Goal: Task Accomplishment & Management: Use online tool/utility

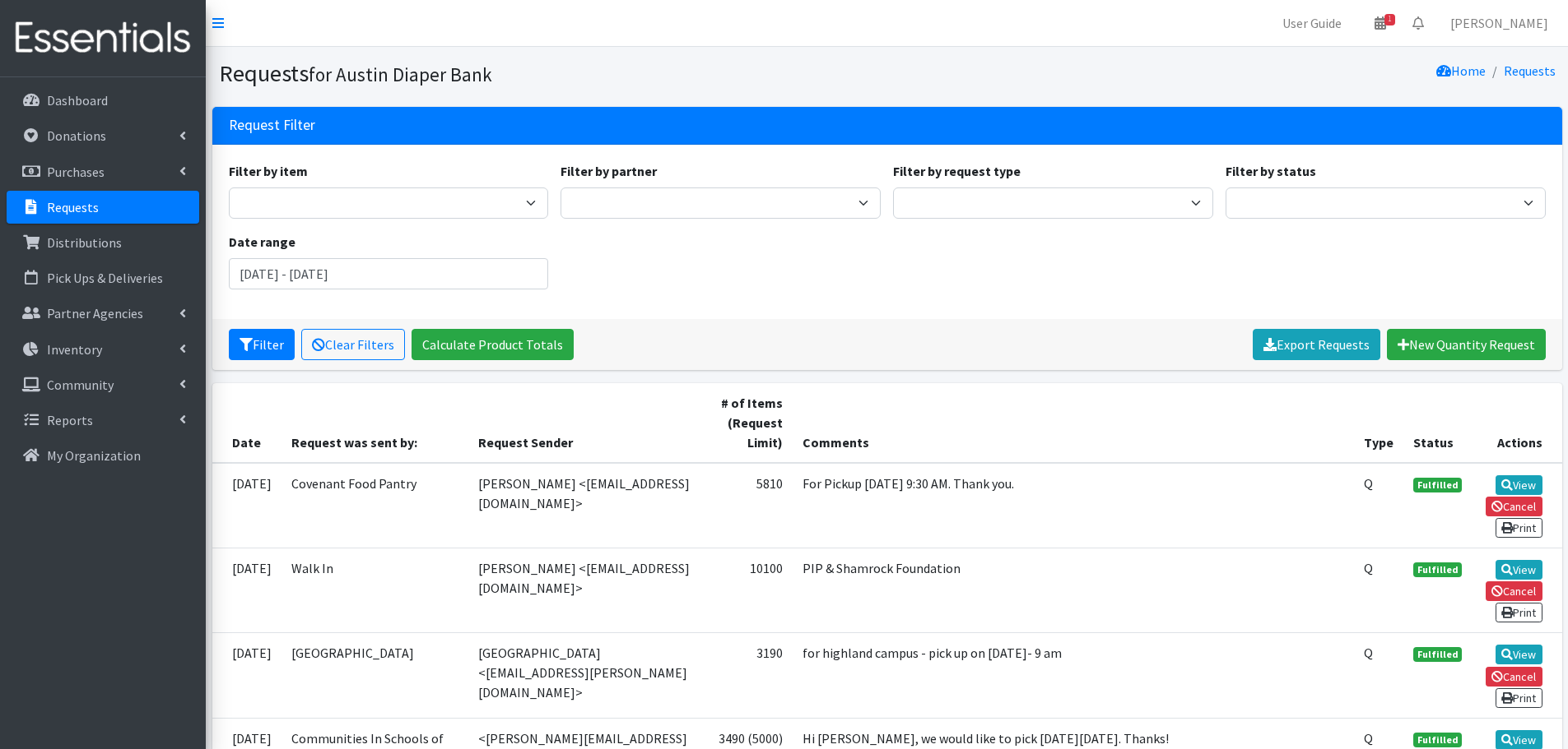
click at [1201, 275] on div "Filter by item Adult Briefs (Large) Adult Briefs (Small/Medium) Adult Briefs (X…" at bounding box center [887, 232] width 1329 height 142
click at [87, 211] on p "Requests" at bounding box center [73, 207] width 52 height 16
click at [1385, 16] on icon at bounding box center [1379, 22] width 11 height 13
click at [1330, 64] on link "1 Pick-ups remaining this week" at bounding box center [1283, 58] width 228 height 33
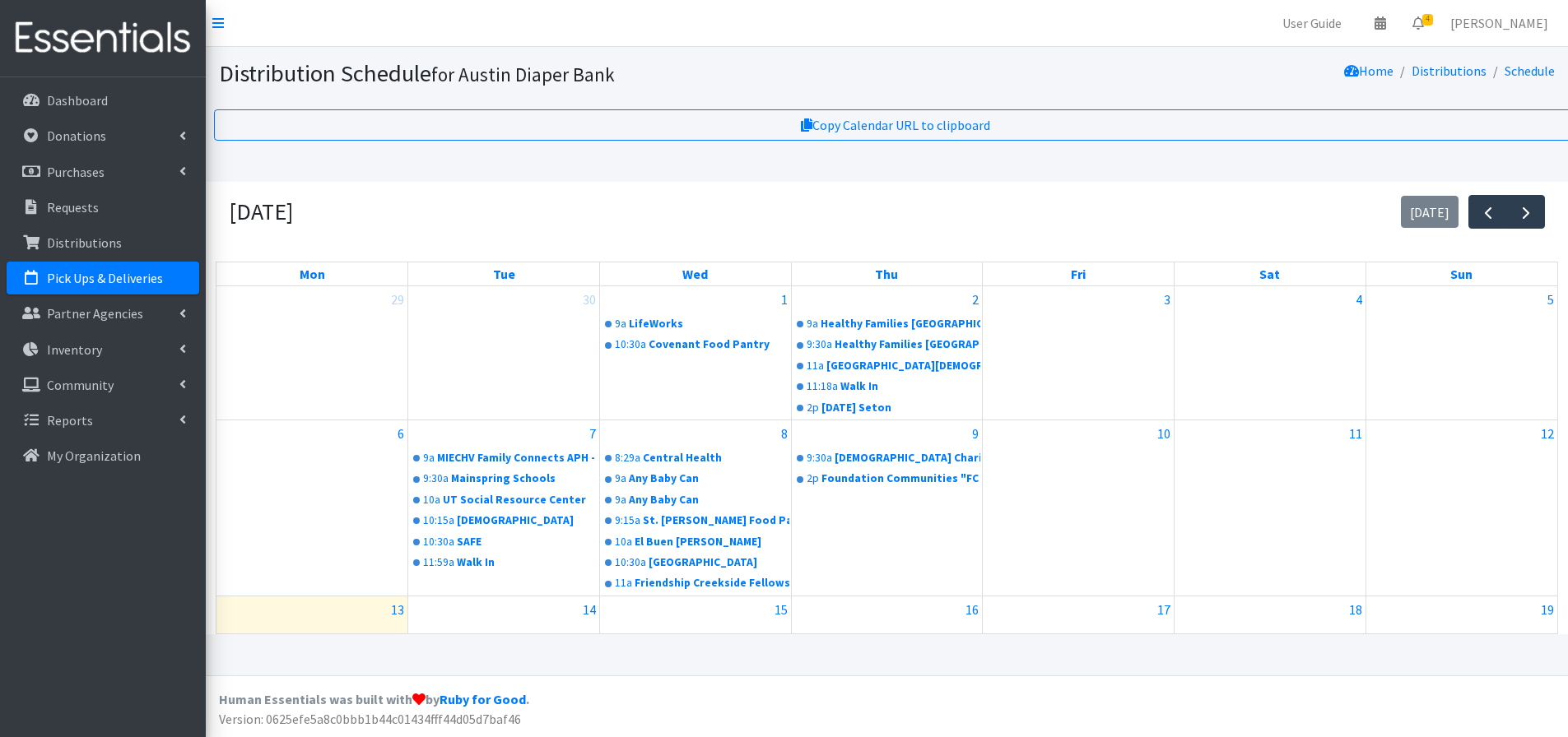
scroll to position [208, 0]
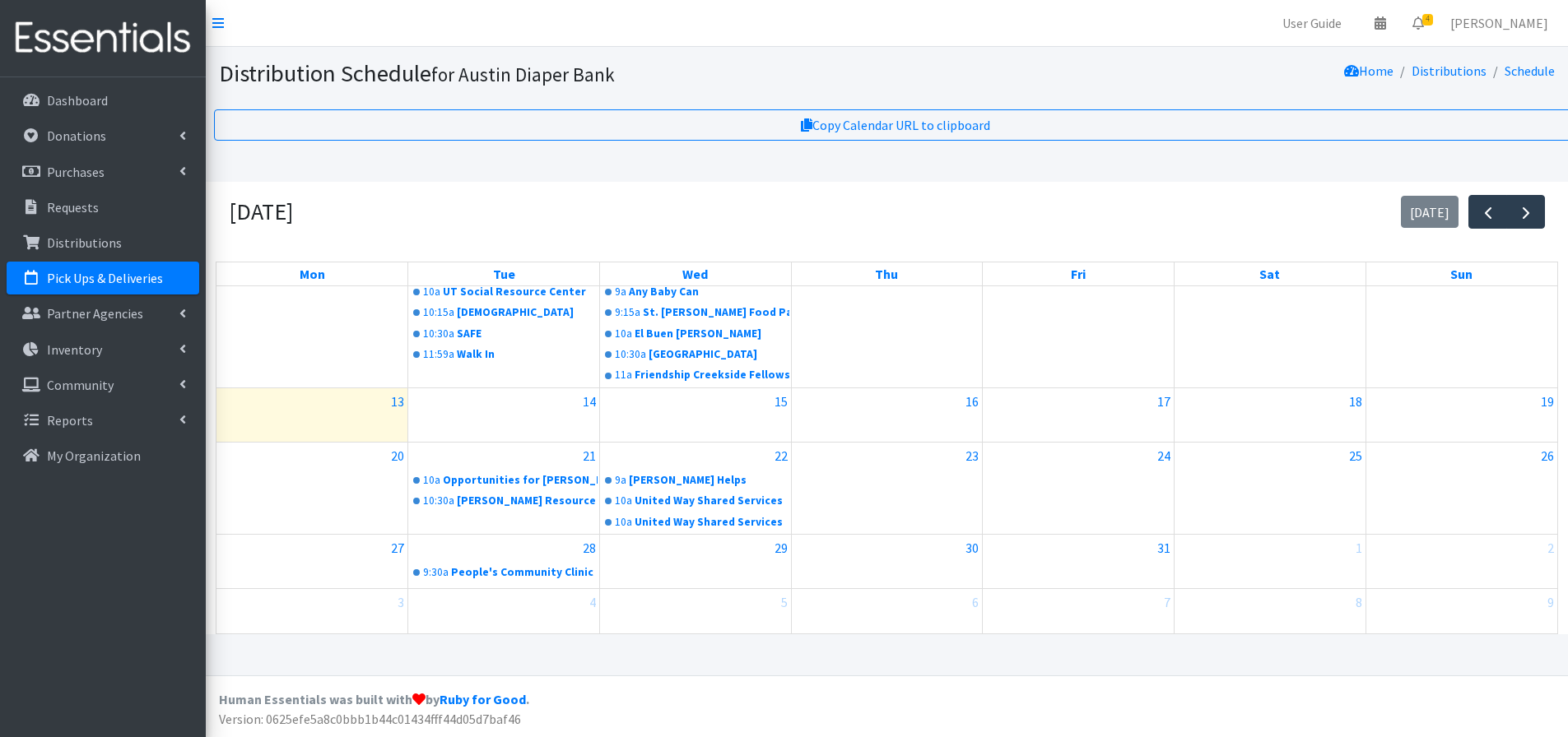
click at [126, 275] on p "Pick Ups & Deliveries" at bounding box center [105, 278] width 116 height 16
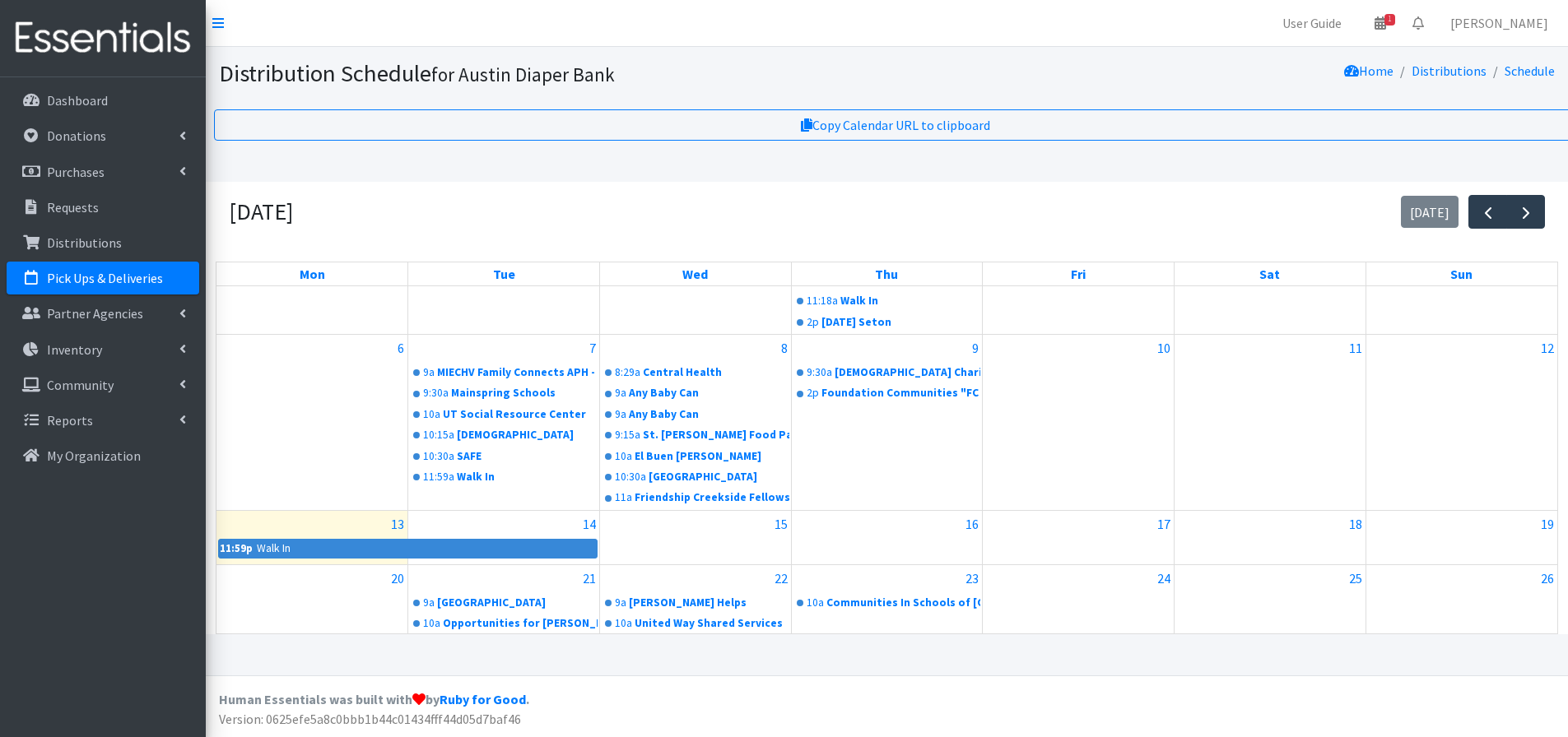
scroll to position [208, 0]
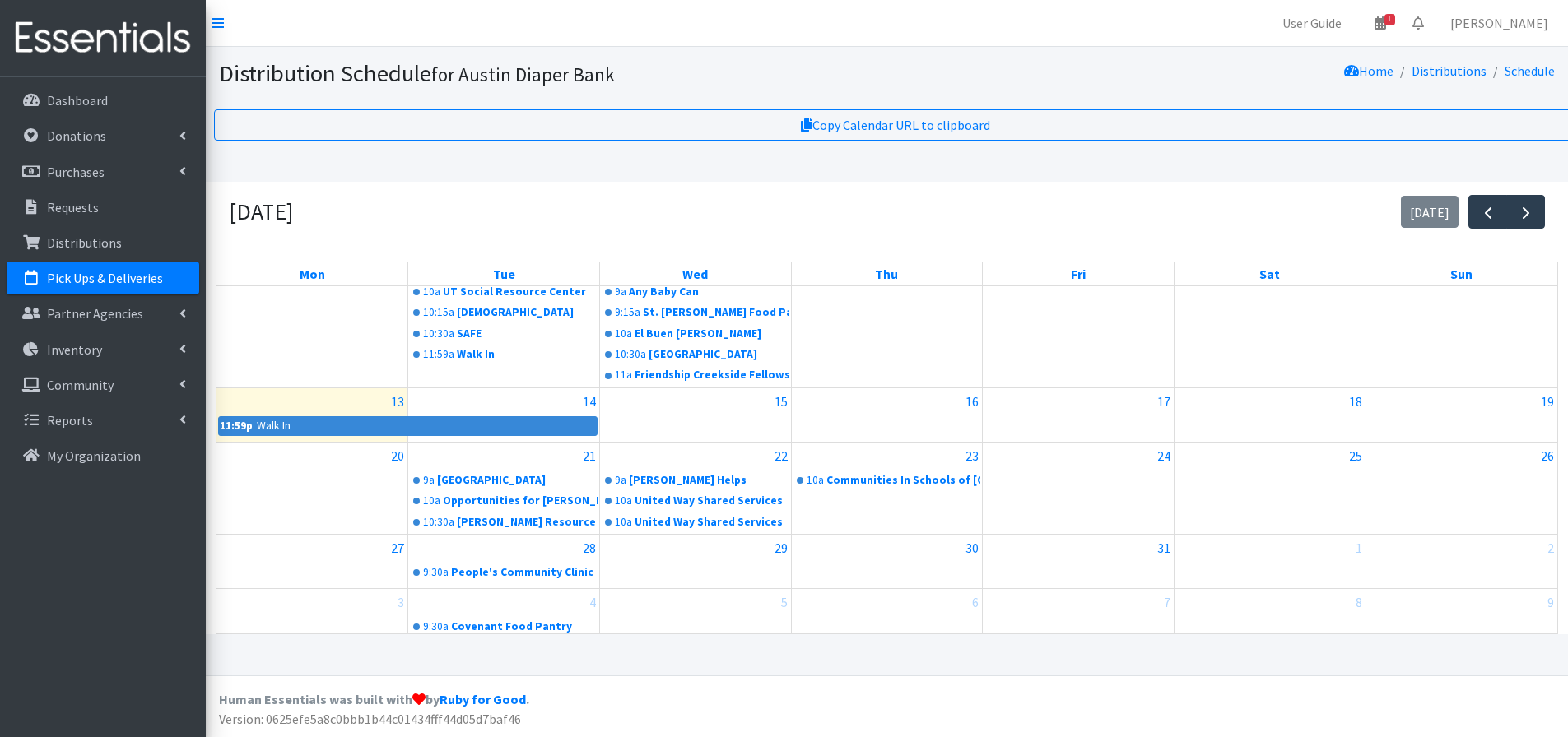
click at [524, 388] on div "14" at bounding box center [504, 401] width 191 height 26
